Goal: Task Accomplishment & Management: Manage account settings

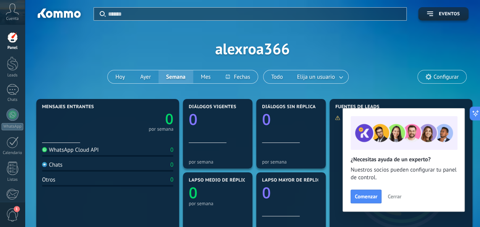
click at [388, 196] on span "Cerrar" at bounding box center [394, 196] width 14 height 5
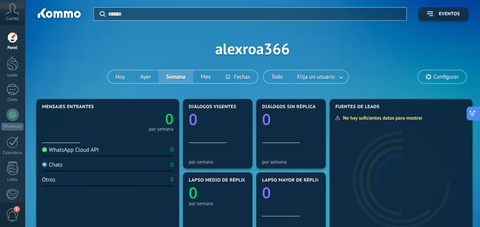
click at [473, 113] on icon at bounding box center [472, 114] width 8 height 8
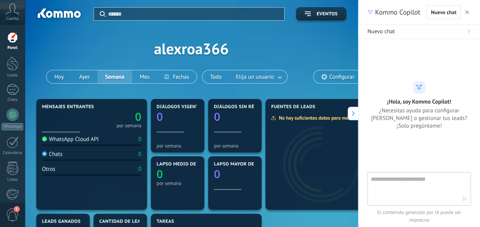
click at [468, 11] on icon "button" at bounding box center [467, 12] width 4 height 4
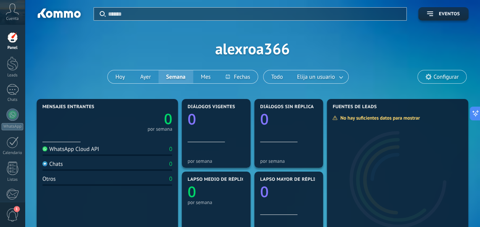
click at [442, 75] on span "Configurar" at bounding box center [445, 77] width 25 height 6
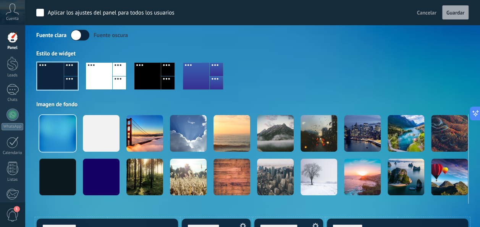
scroll to position [46, 0]
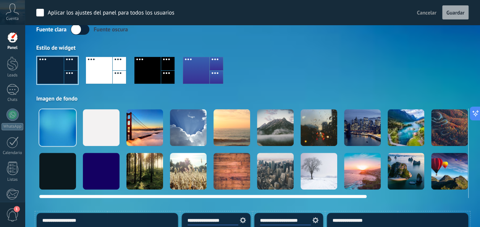
click at [218, 132] on div at bounding box center [231, 127] width 37 height 37
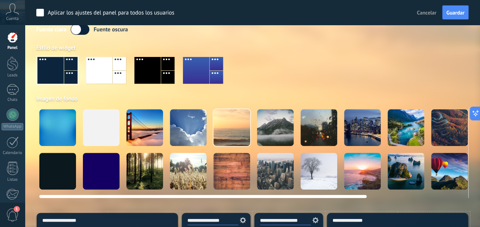
click at [363, 173] on div at bounding box center [362, 171] width 37 height 37
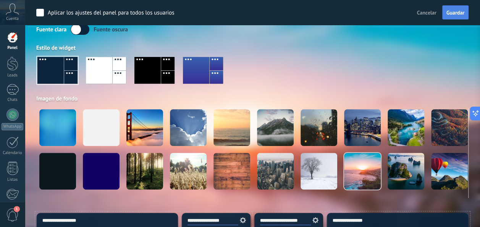
click at [442, 18] on button "Guardar" at bounding box center [455, 12] width 26 height 15
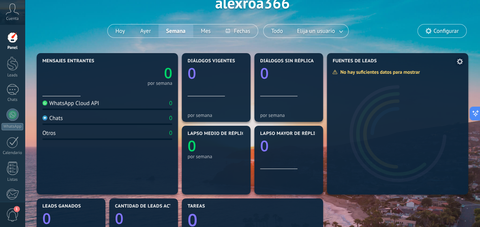
click at [460, 61] on icon at bounding box center [459, 61] width 6 height 6
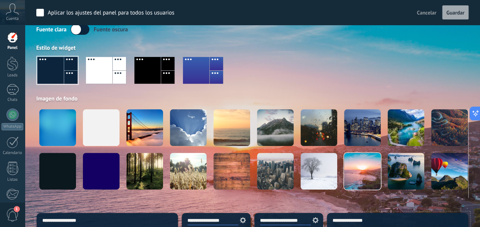
click at [453, 44] on div "Fuente [PERSON_NAME] oscura Estilo de widget Imagen de fondo" at bounding box center [252, 111] width 432 height 174
click at [447, 13] on span "Guardar" at bounding box center [455, 12] width 18 height 5
click at [439, 48] on div "Estilo de widget" at bounding box center [252, 47] width 432 height 7
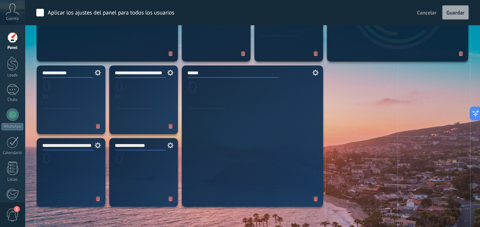
scroll to position [342, 0]
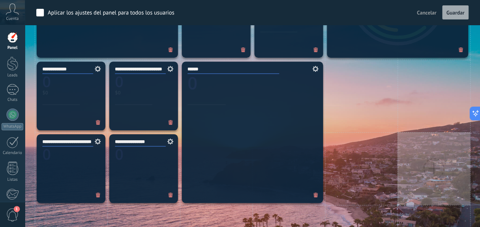
click at [418, 153] on div at bounding box center [433, 168] width 73 height 73
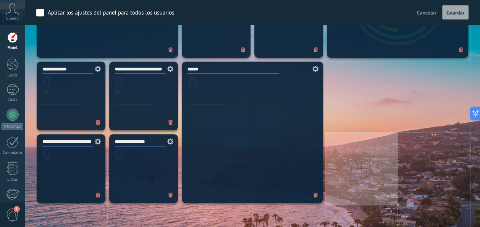
click at [390, 199] on div at bounding box center [361, 168] width 73 height 73
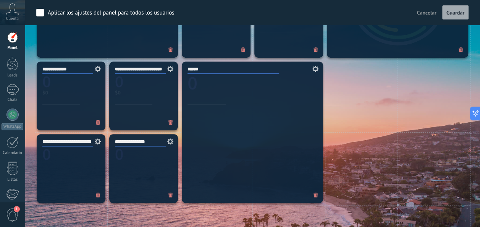
click at [428, 11] on span "Cancelar" at bounding box center [426, 12] width 19 height 7
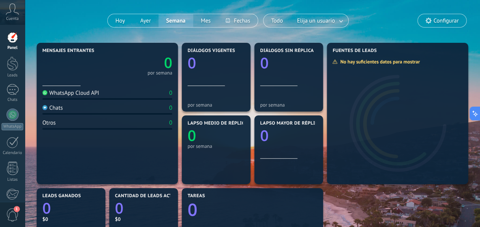
scroll to position [0, 0]
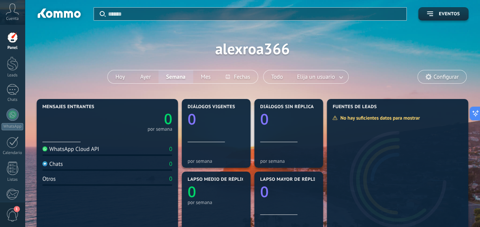
click at [11, 42] on div at bounding box center [12, 37] width 11 height 11
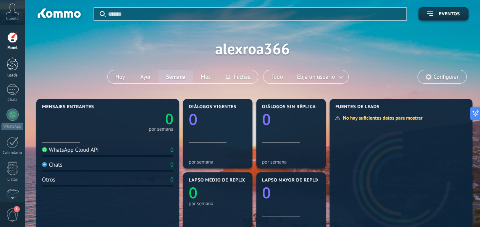
click at [11, 66] on div at bounding box center [12, 63] width 11 height 14
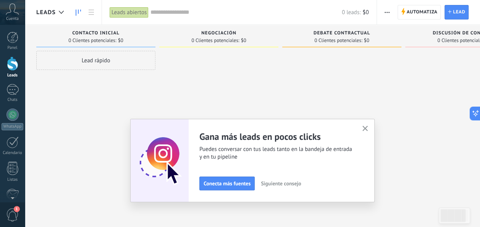
click at [366, 126] on use "button" at bounding box center [365, 129] width 6 height 6
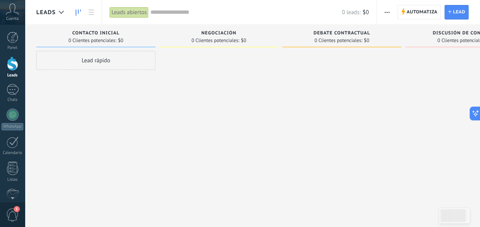
click at [13, 208] on span "1" at bounding box center [12, 214] width 13 height 13
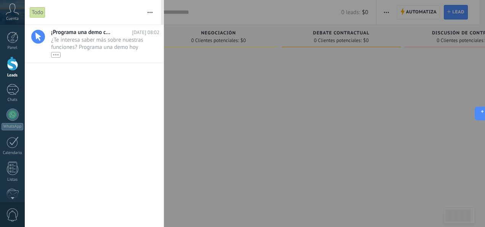
click at [204, 127] on div at bounding box center [242, 113] width 485 height 227
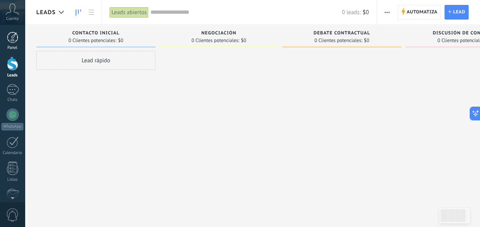
click at [12, 35] on div at bounding box center [12, 37] width 11 height 11
